Goal: Transaction & Acquisition: Book appointment/travel/reservation

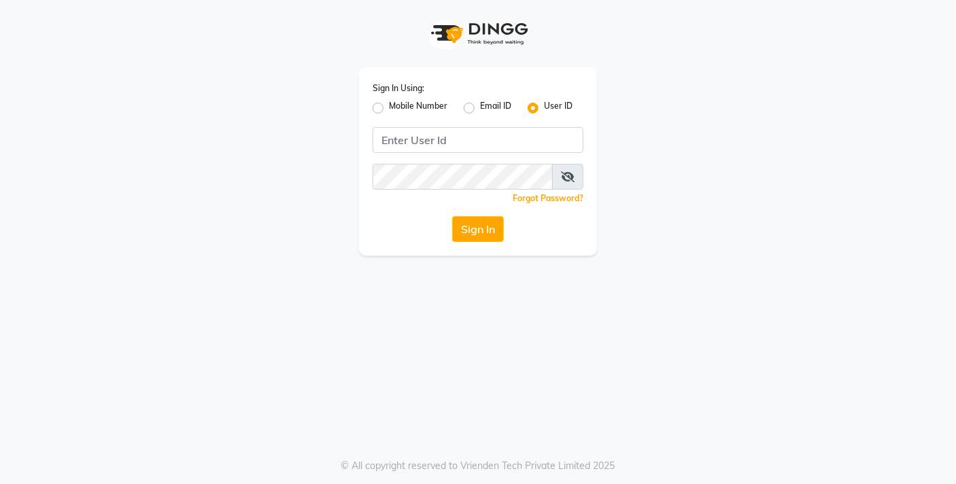
click at [389, 105] on label "Mobile Number" at bounding box center [418, 108] width 58 height 16
click at [389, 105] on input "Mobile Number" at bounding box center [393, 104] width 9 height 9
radio input "true"
radio input "false"
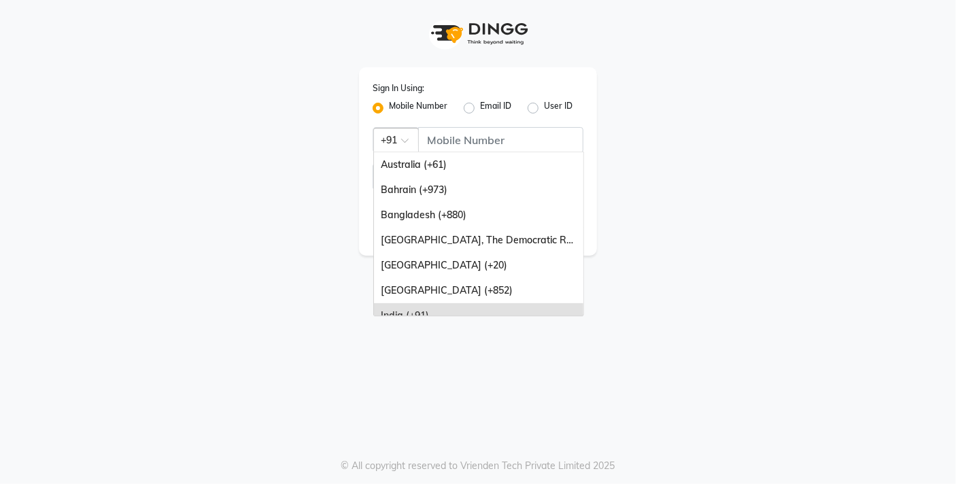
click at [382, 146] on div "× +91" at bounding box center [389, 140] width 16 height 14
type input "7"
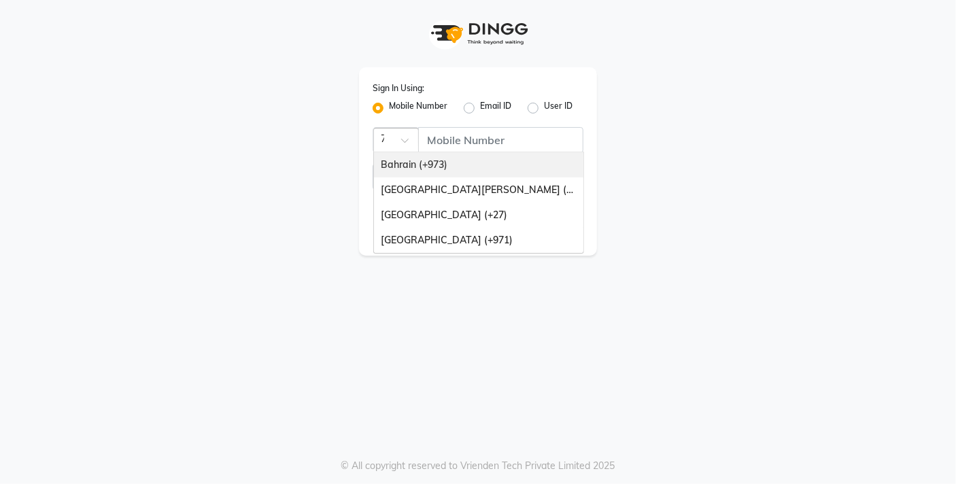
scroll to position [0, 1]
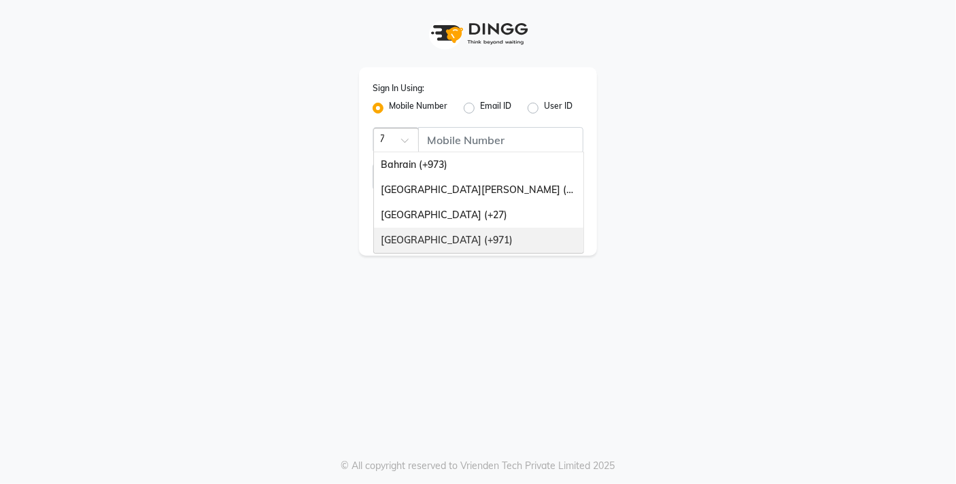
click at [411, 230] on div "[GEOGRAPHIC_DATA] (+971)" at bounding box center [478, 240] width 209 height 25
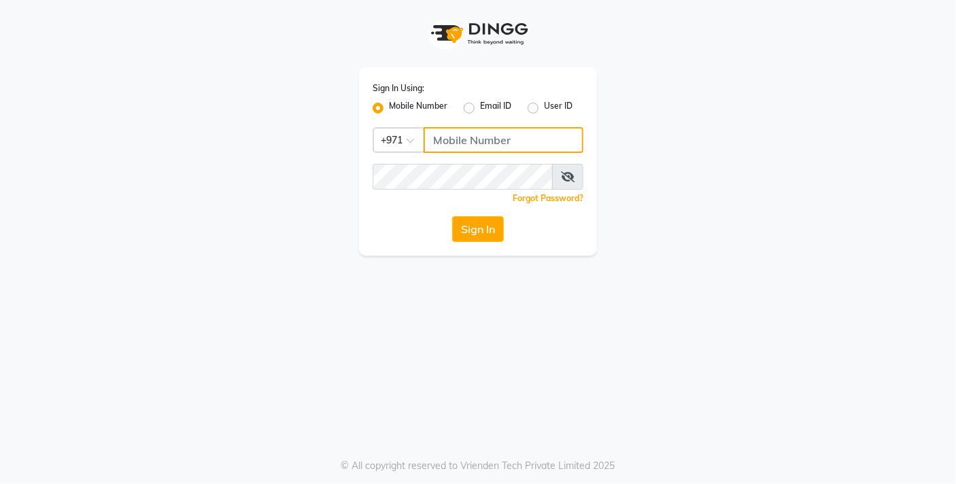
click at [469, 133] on input "Username" at bounding box center [504, 140] width 160 height 26
type input "522849246"
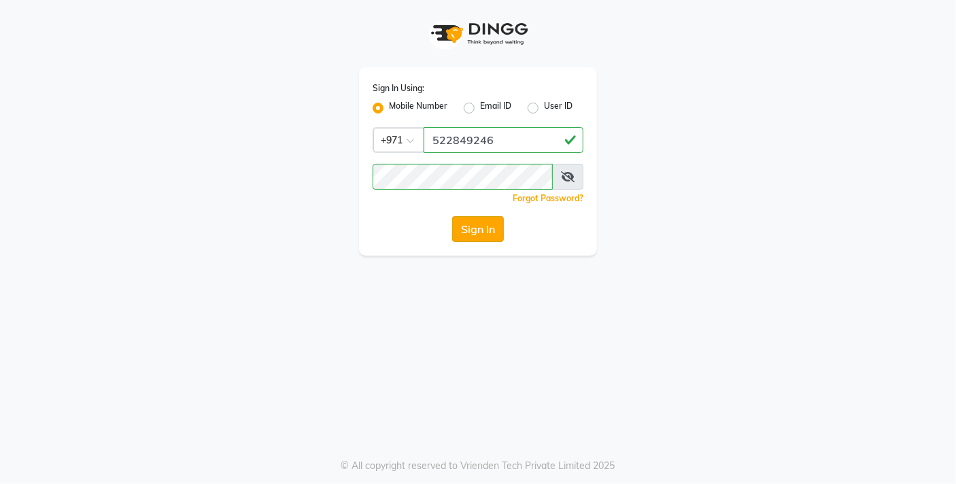
click at [468, 226] on button "Sign In" at bounding box center [478, 229] width 52 height 26
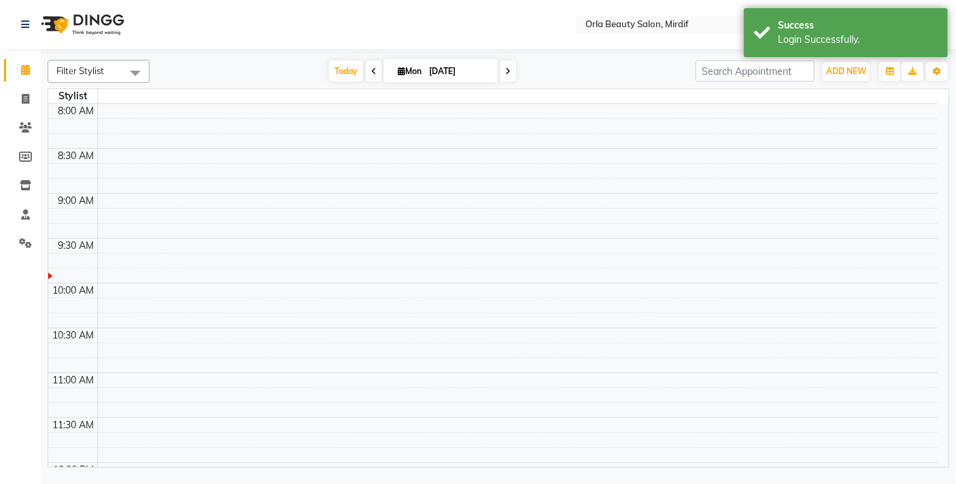
select select "en"
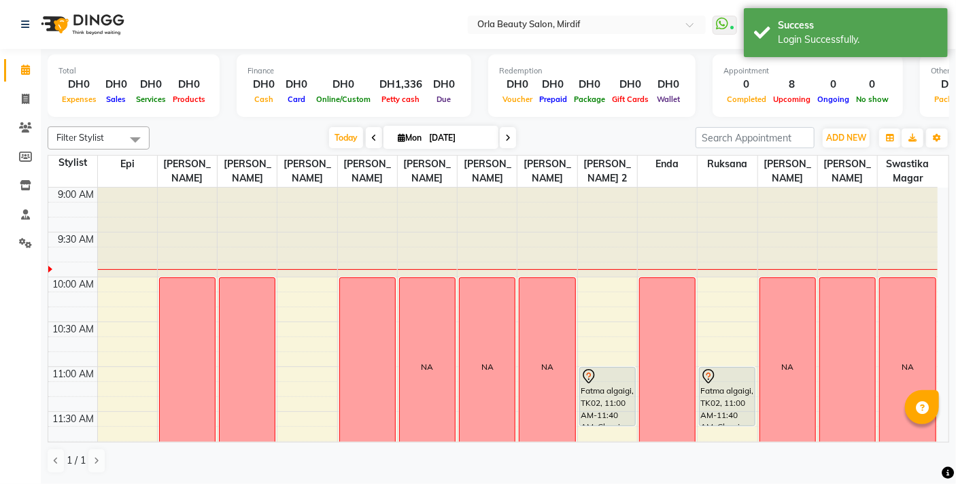
click at [468, 226] on div at bounding box center [487, 233] width 59 height 90
click at [933, 139] on icon "button" at bounding box center [937, 138] width 8 height 8
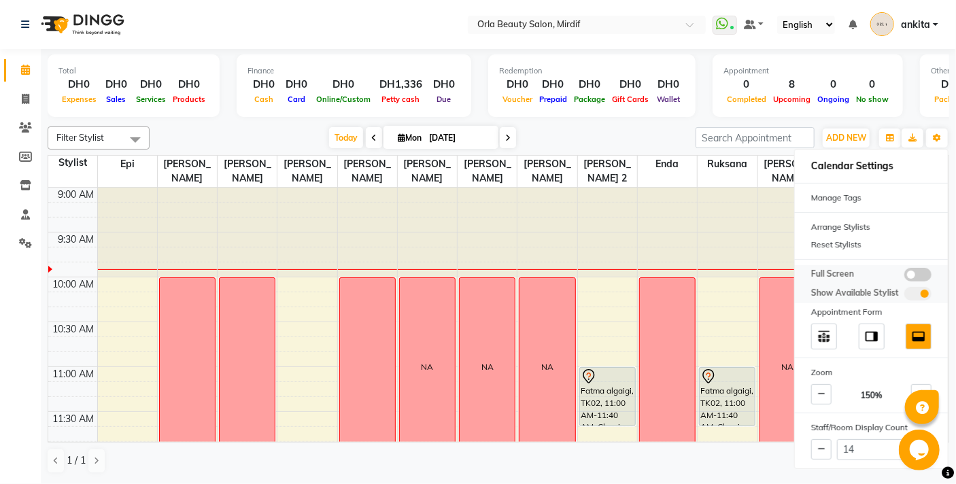
click at [924, 271] on span at bounding box center [917, 275] width 27 height 14
click at [904, 277] on input "checkbox" at bounding box center [904, 277] width 0 height 0
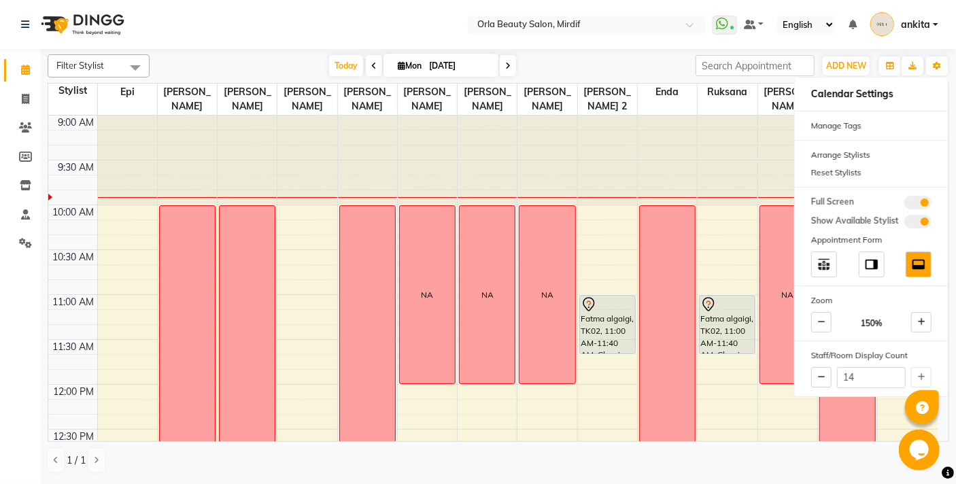
click at [229, 24] on nav "Select Location × Orla Beauty Salon, Mirdif WhatsApp Status ✕ Status: Connected…" at bounding box center [478, 24] width 956 height 49
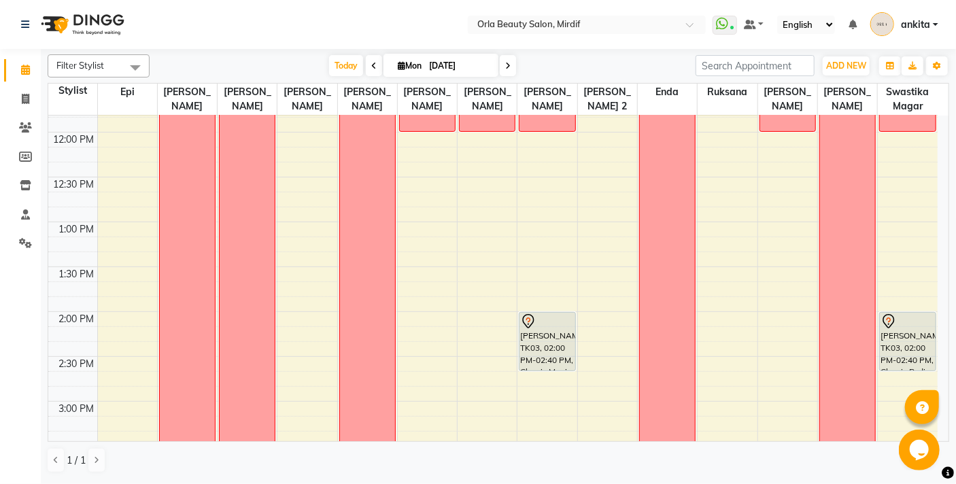
scroll to position [235, 0]
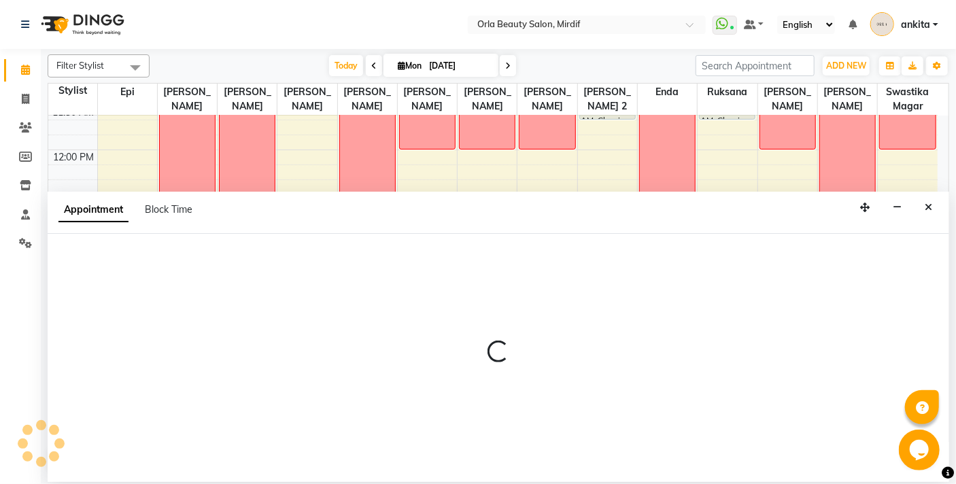
select select "54419"
select select "tentative"
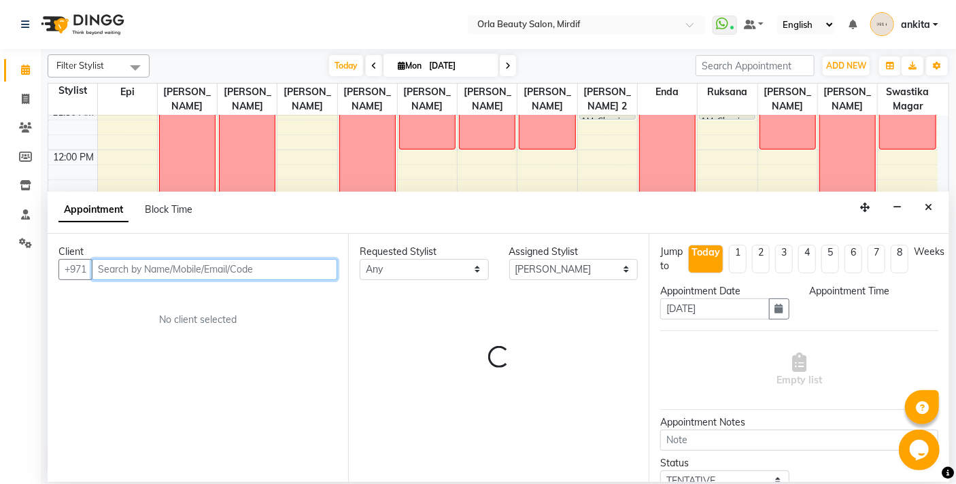
select select "780"
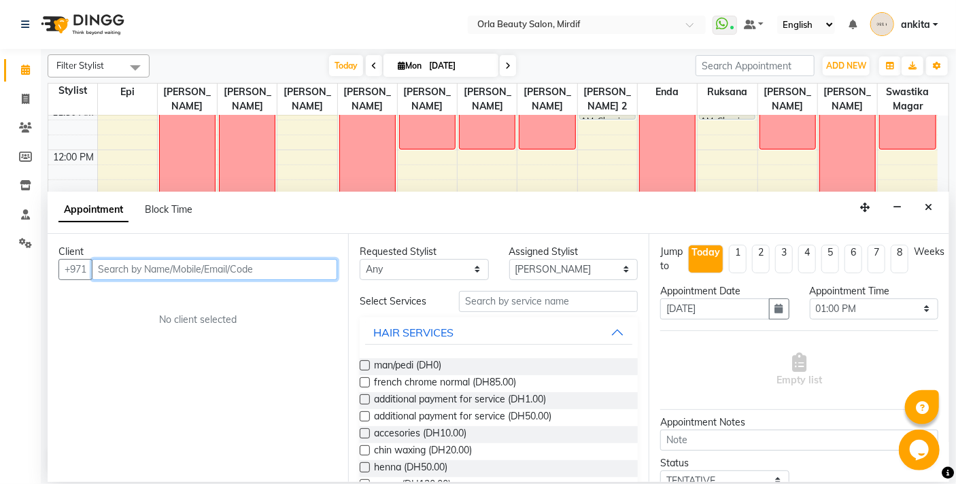
click at [186, 260] on input "text" at bounding box center [214, 269] width 245 height 21
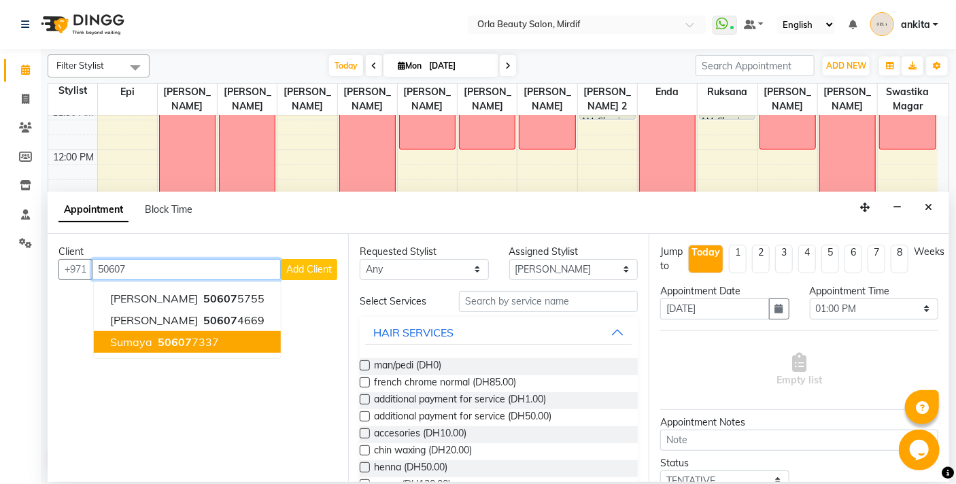
click at [142, 344] on span "sumaya" at bounding box center [131, 342] width 42 height 14
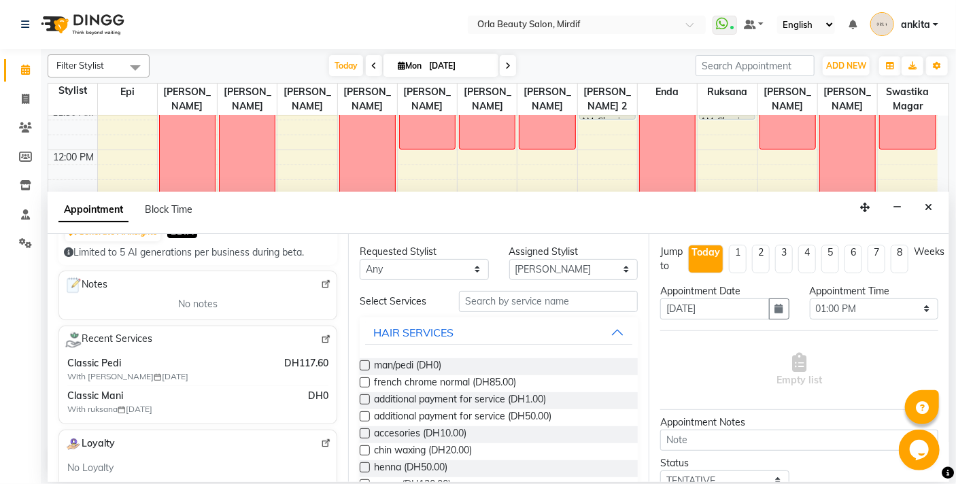
scroll to position [192, 0]
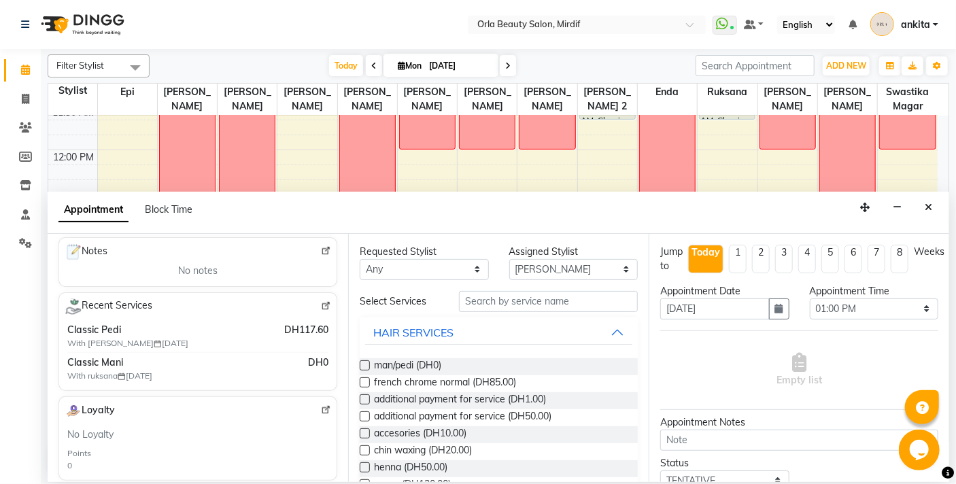
type input "506077337"
click at [475, 303] on input "text" at bounding box center [548, 301] width 179 height 21
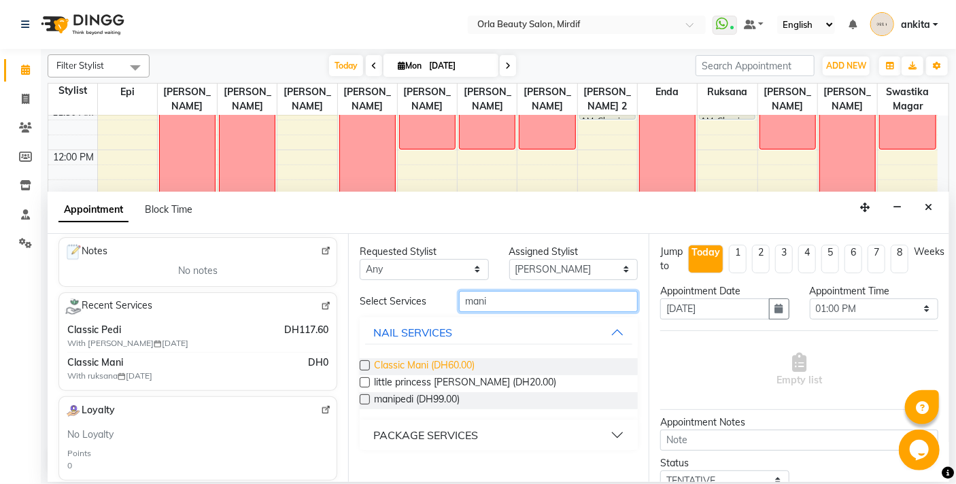
type input "mani"
click at [407, 365] on span "Classic Mani (DH60.00)" at bounding box center [424, 366] width 101 height 17
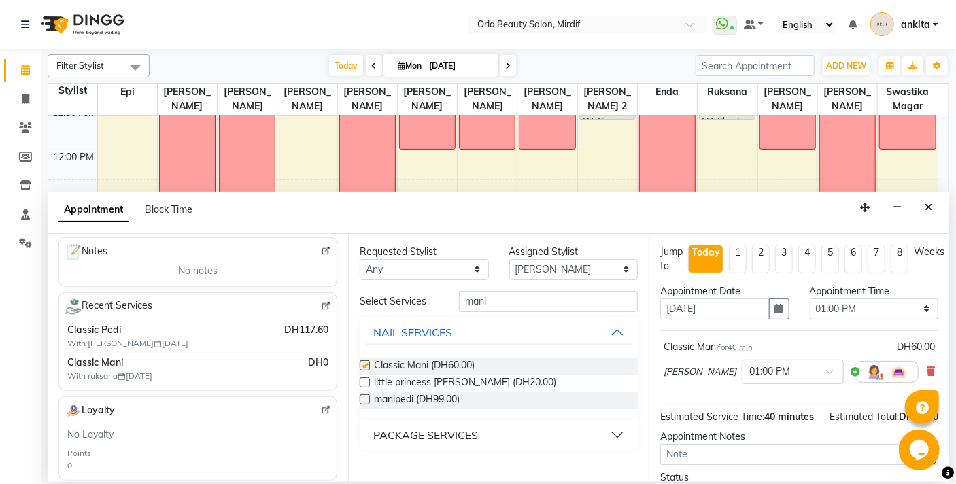
checkbox input "false"
click at [498, 301] on input "mani" at bounding box center [548, 301] width 179 height 21
type input "m"
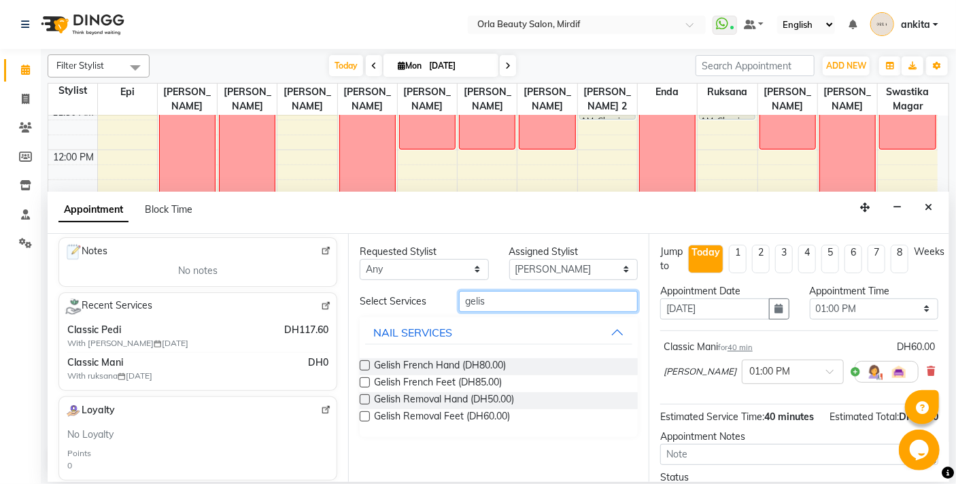
type input "gelis"
click at [422, 352] on div "Gelish French Hand (DH80.00) Gelish French Feet (DH85.00) Gelish Removal Hand (…" at bounding box center [499, 392] width 278 height 90
click at [416, 361] on span "Gelish French Hand (DH80.00)" at bounding box center [440, 366] width 132 height 17
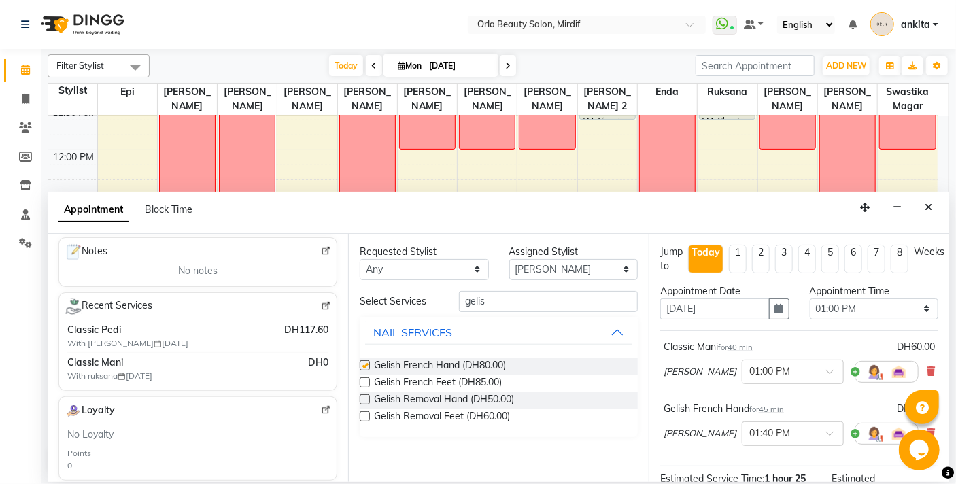
checkbox input "false"
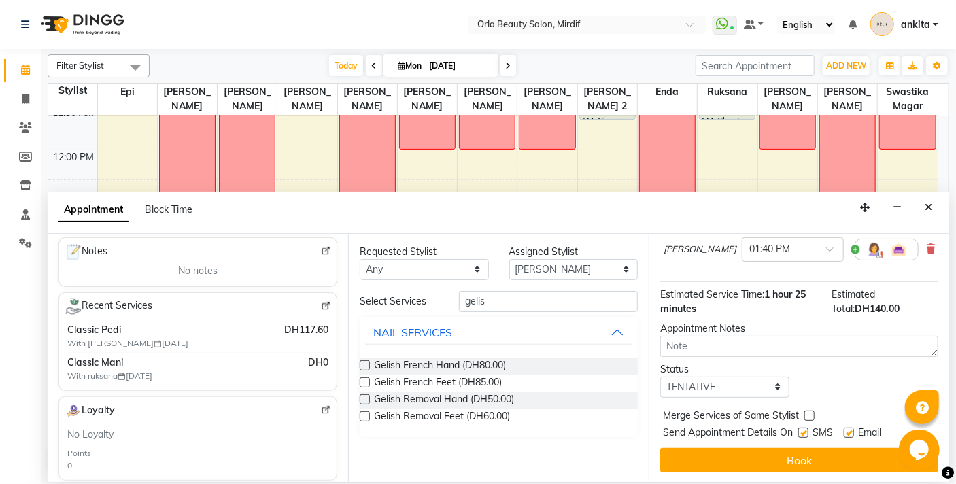
drag, startPoint x: 940, startPoint y: 273, endPoint x: 24, endPoint y: 13, distance: 952.8
click at [805, 413] on label at bounding box center [809, 416] width 10 height 10
click at [805, 413] on input "checkbox" at bounding box center [808, 417] width 9 height 9
checkbox input "true"
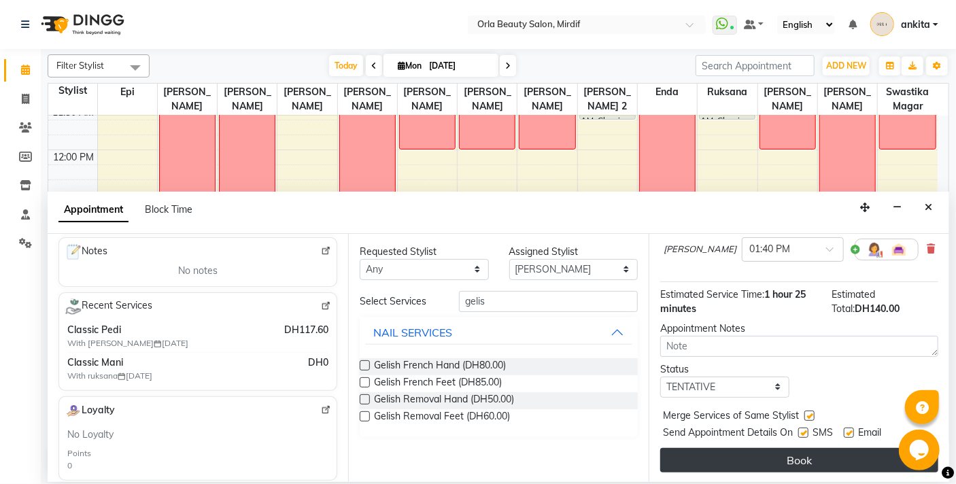
click at [806, 454] on button "Book" at bounding box center [799, 460] width 278 height 24
